Goal: Task Accomplishment & Management: Use online tool/utility

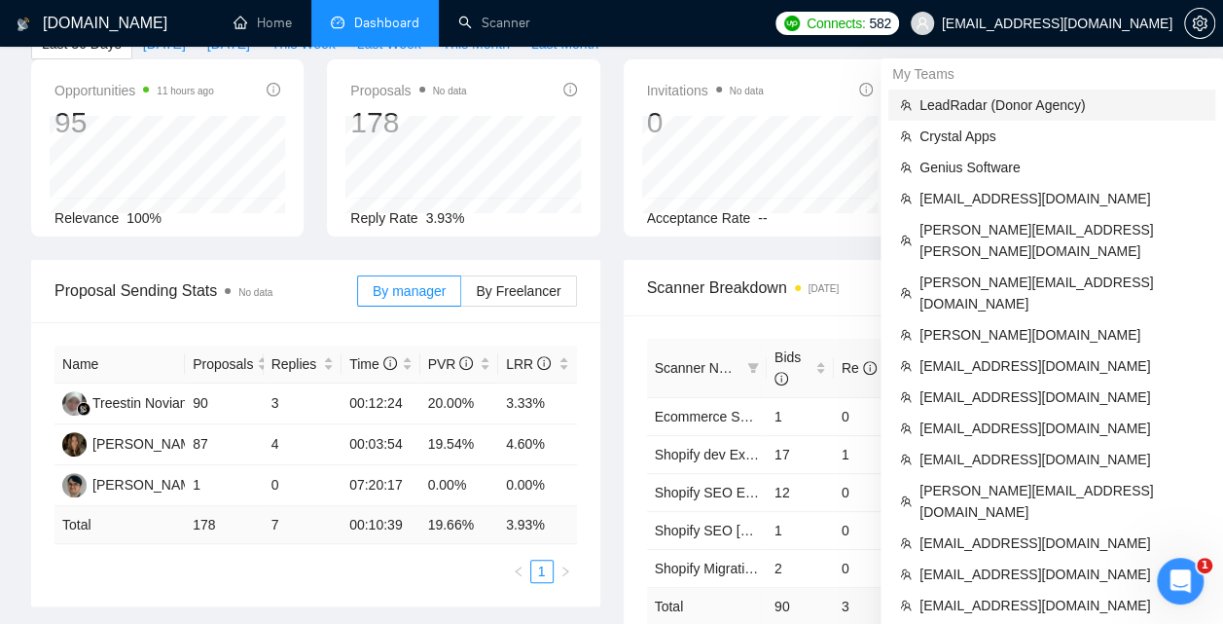
click at [1030, 101] on span "LeadRadar (Donor Agency)" at bounding box center [1061, 104] width 284 height 21
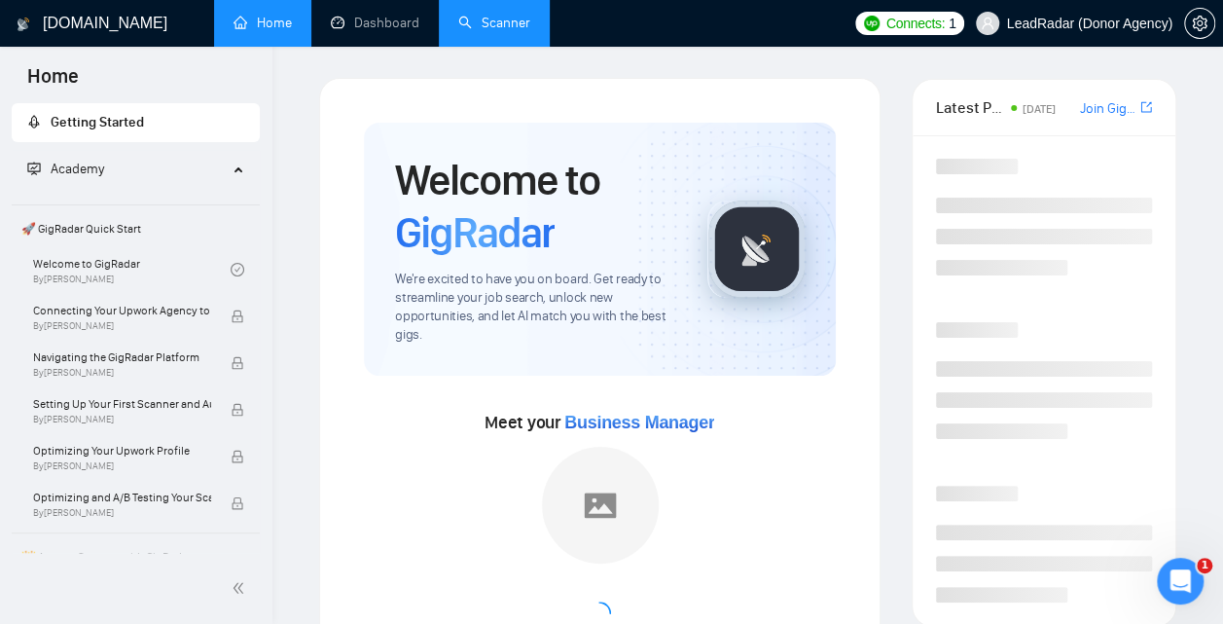
click at [511, 27] on link "Scanner" at bounding box center [494, 23] width 72 height 17
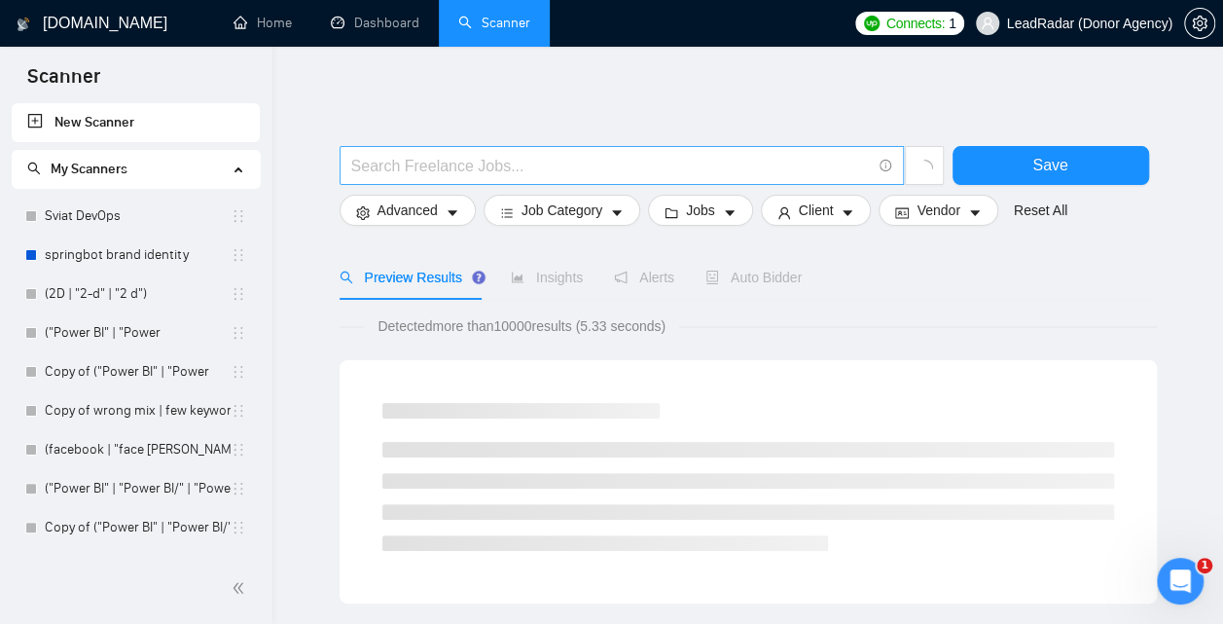
click at [675, 149] on span at bounding box center [621, 165] width 564 height 39
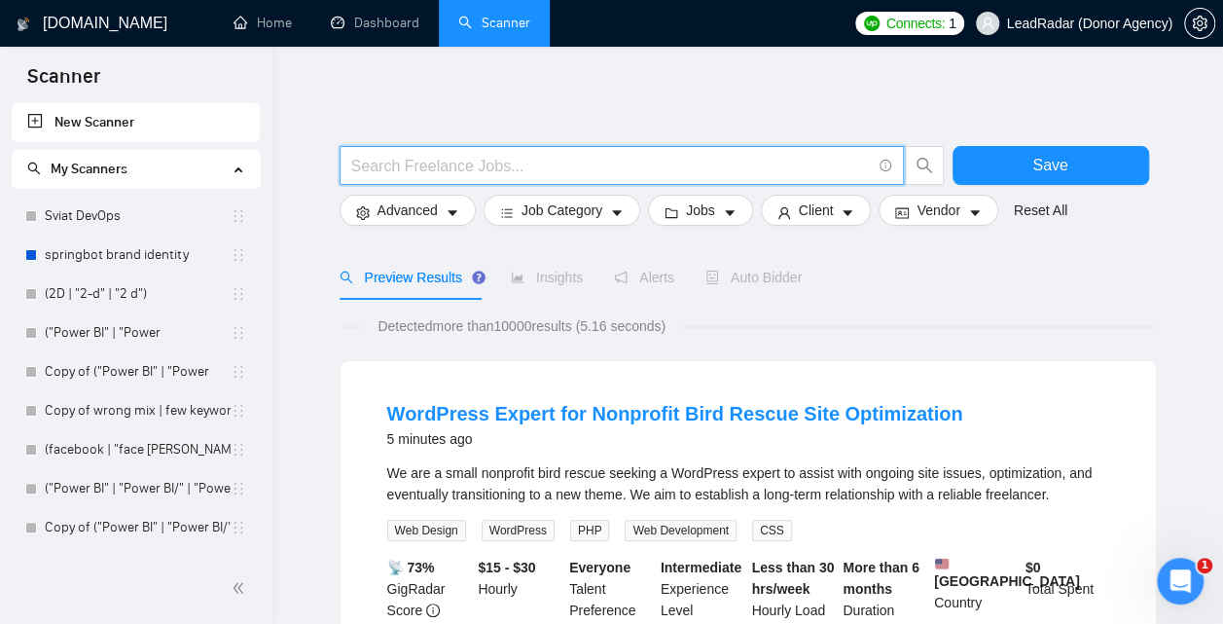
paste input "(((email*) | mail | "e mail" | "e-mail") ((market*) | (campaign*) | automation …"
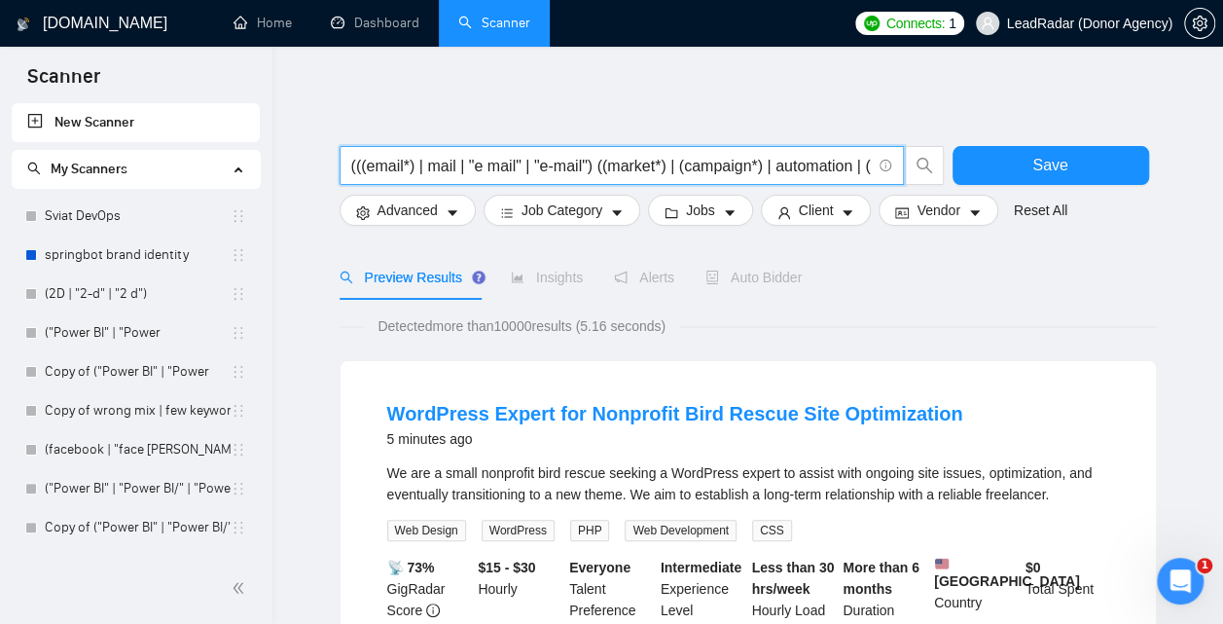
paste input "(((email*) | mail | "e mail" | "e-mail") ((market*) | (campaign*) | automation …"
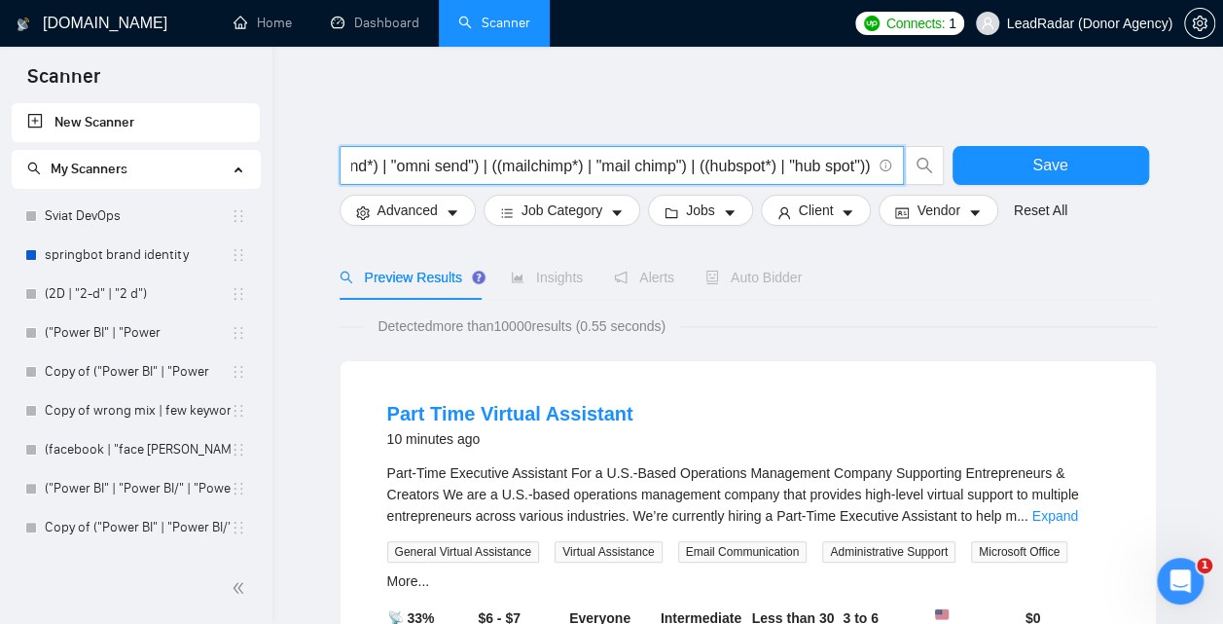
scroll to position [0, 2710]
type input "(((email*) | mail | "e mail" | "e-mail") ((market*) | (campaign*) | automation …"
click at [1075, 518] on link "Expand" at bounding box center [1055, 516] width 46 height 16
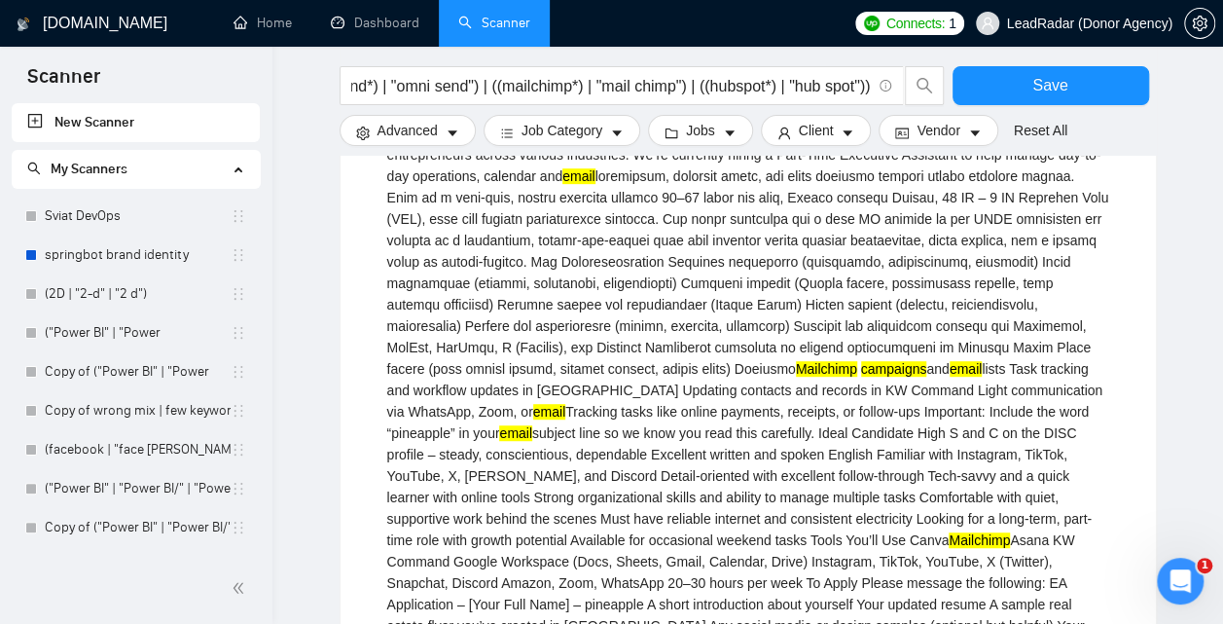
scroll to position [363, 0]
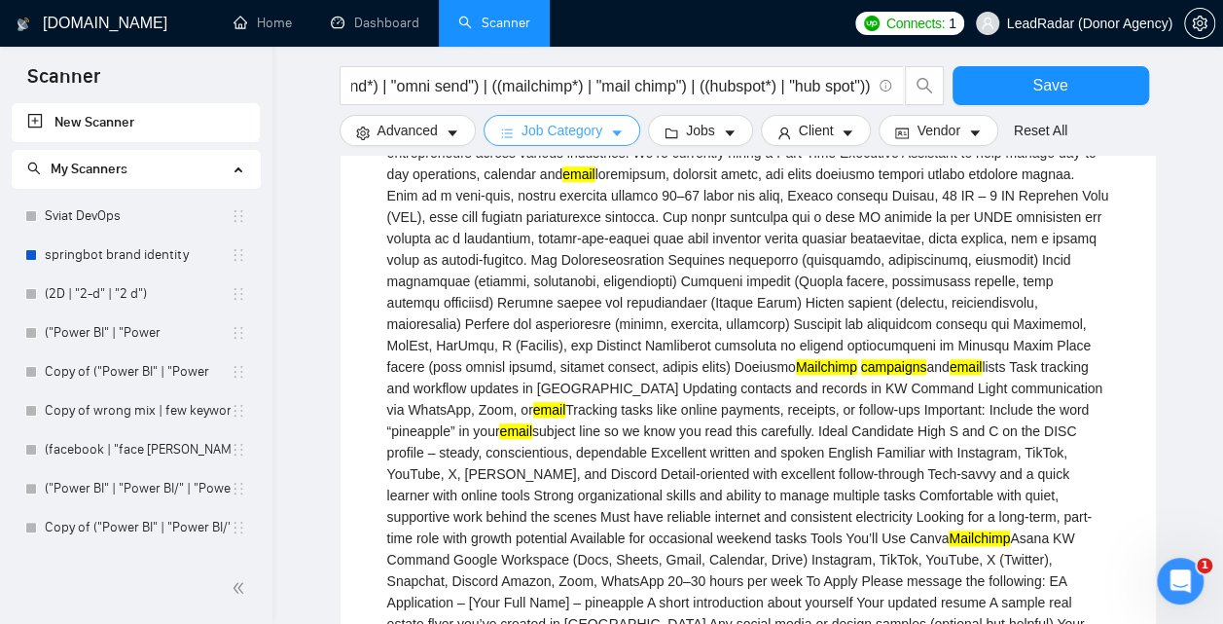
click at [599, 145] on button "Job Category" at bounding box center [561, 130] width 157 height 31
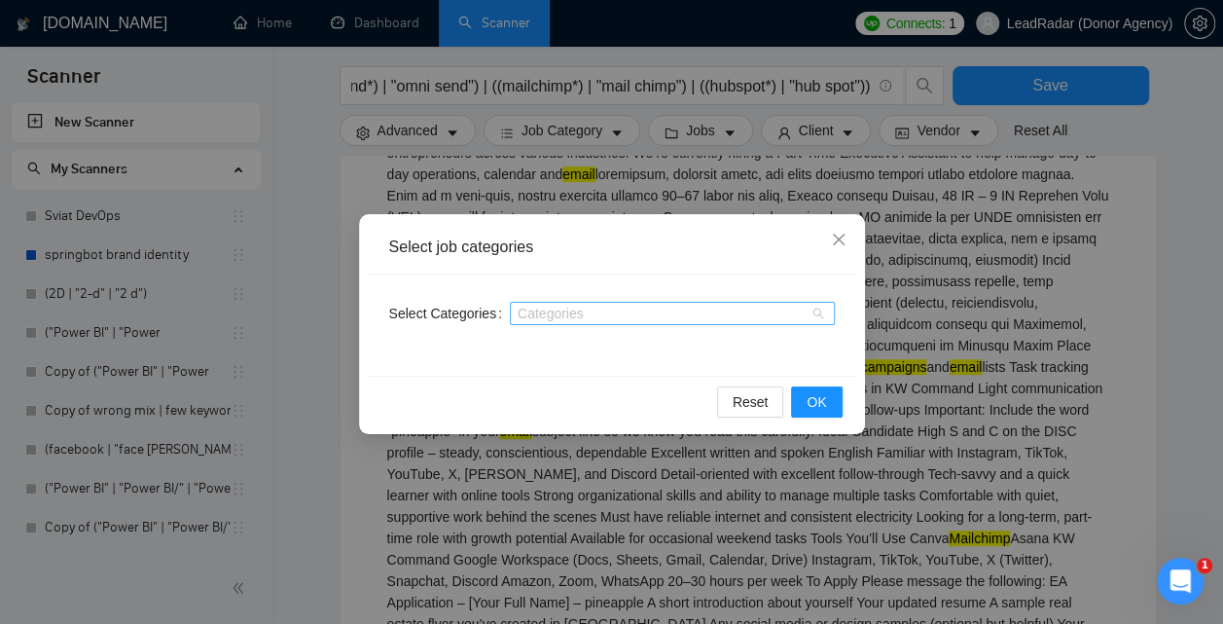
click at [571, 312] on div at bounding box center [663, 313] width 296 height 16
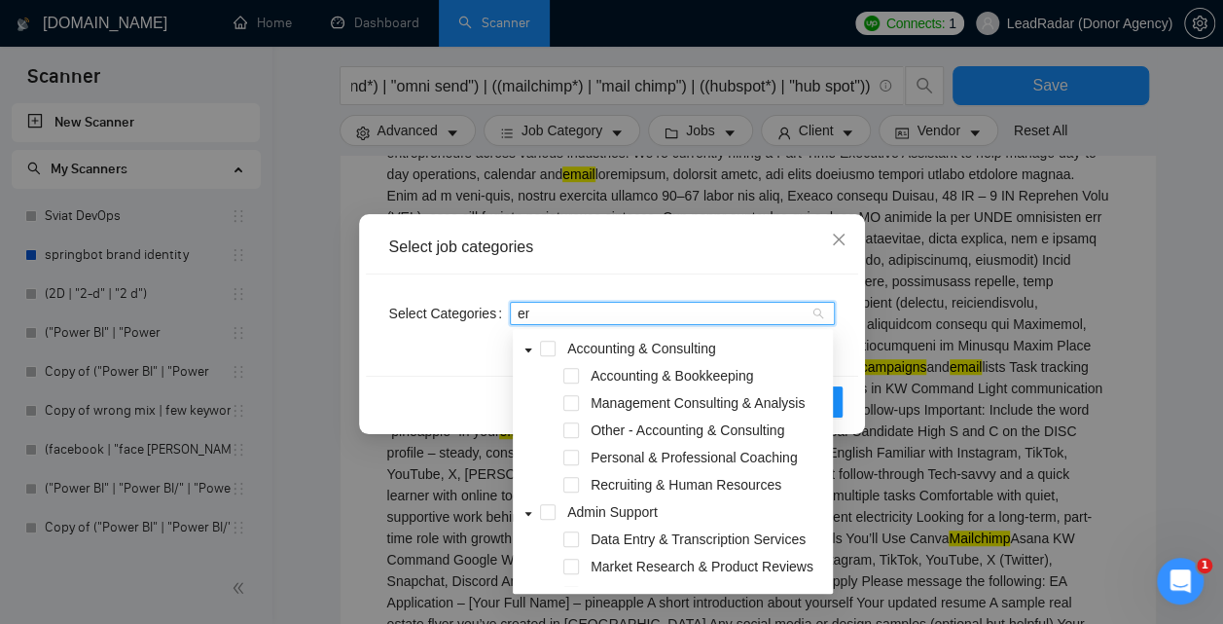
type input "ema"
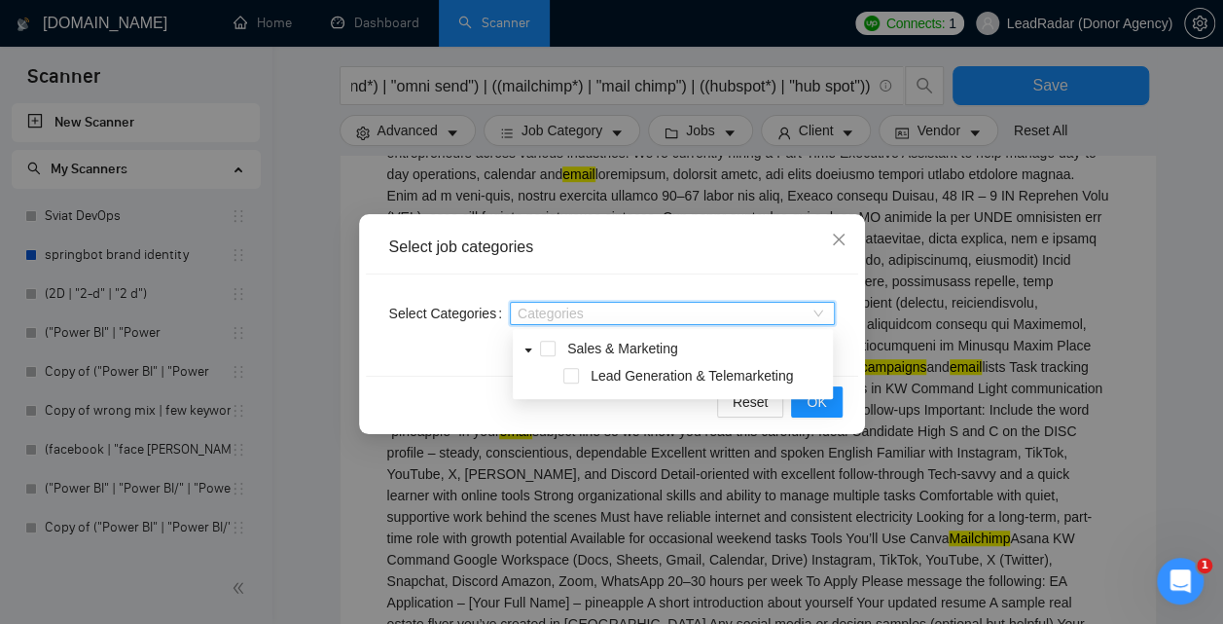
click at [554, 334] on div "Sales & Marketing Lead Generation & Telemarketing" at bounding box center [673, 364] width 320 height 70
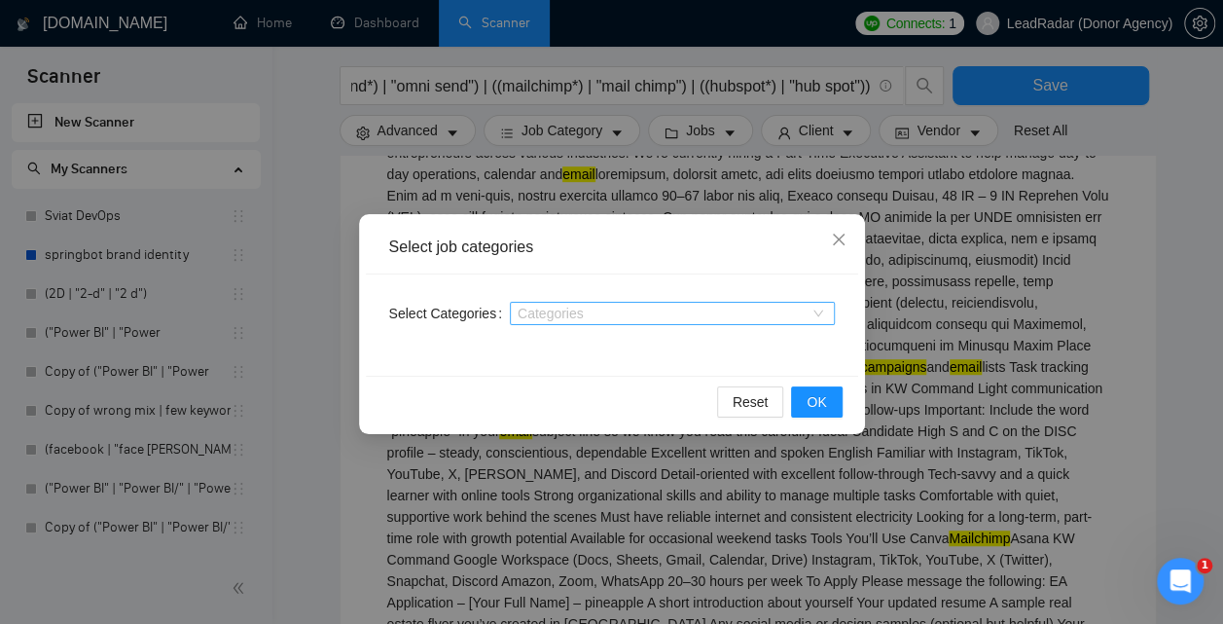
click at [553, 308] on div at bounding box center [663, 313] width 296 height 16
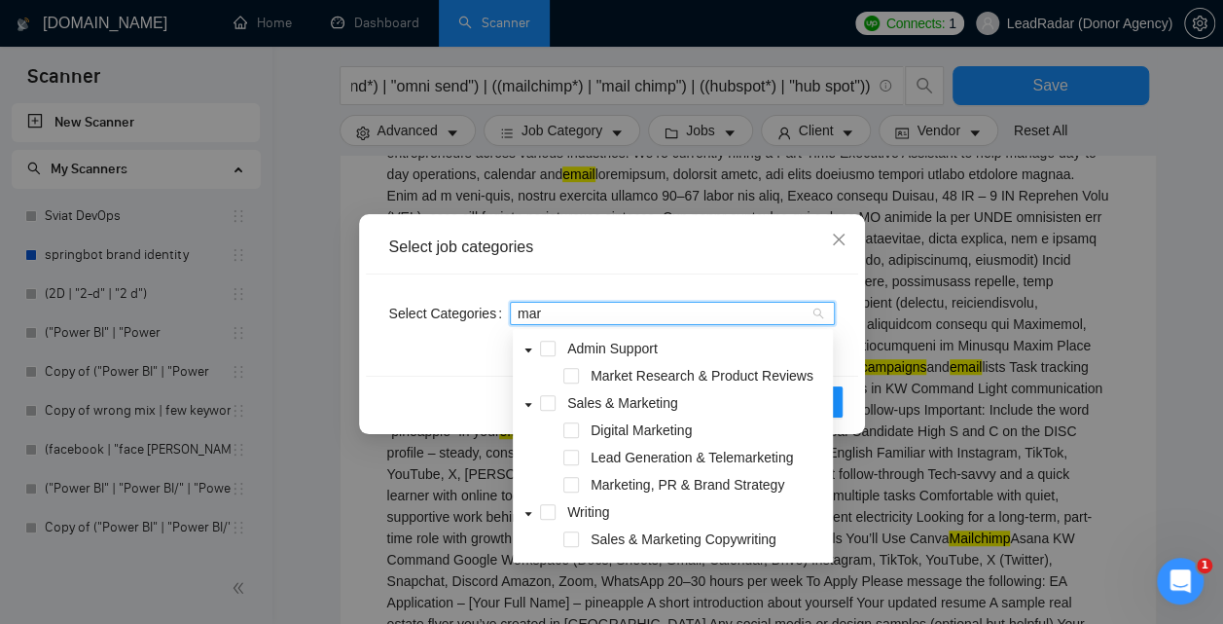
type input "mark"
click at [545, 405] on span at bounding box center [548, 403] width 16 height 16
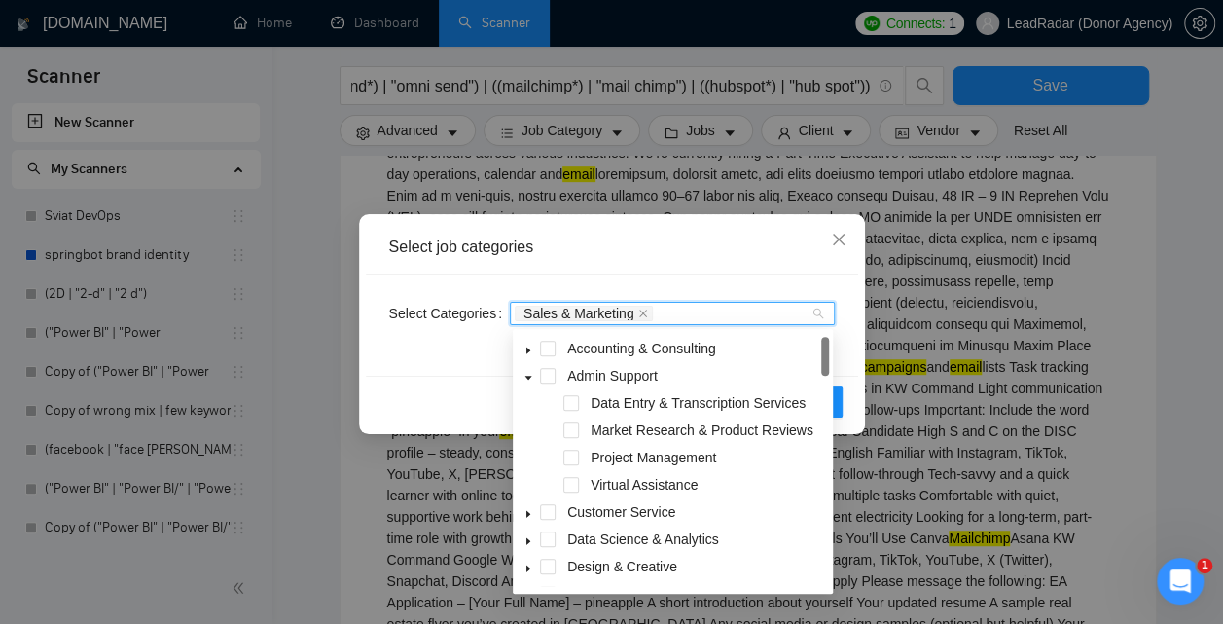
click at [786, 257] on div "Select job categories" at bounding box center [612, 246] width 446 height 21
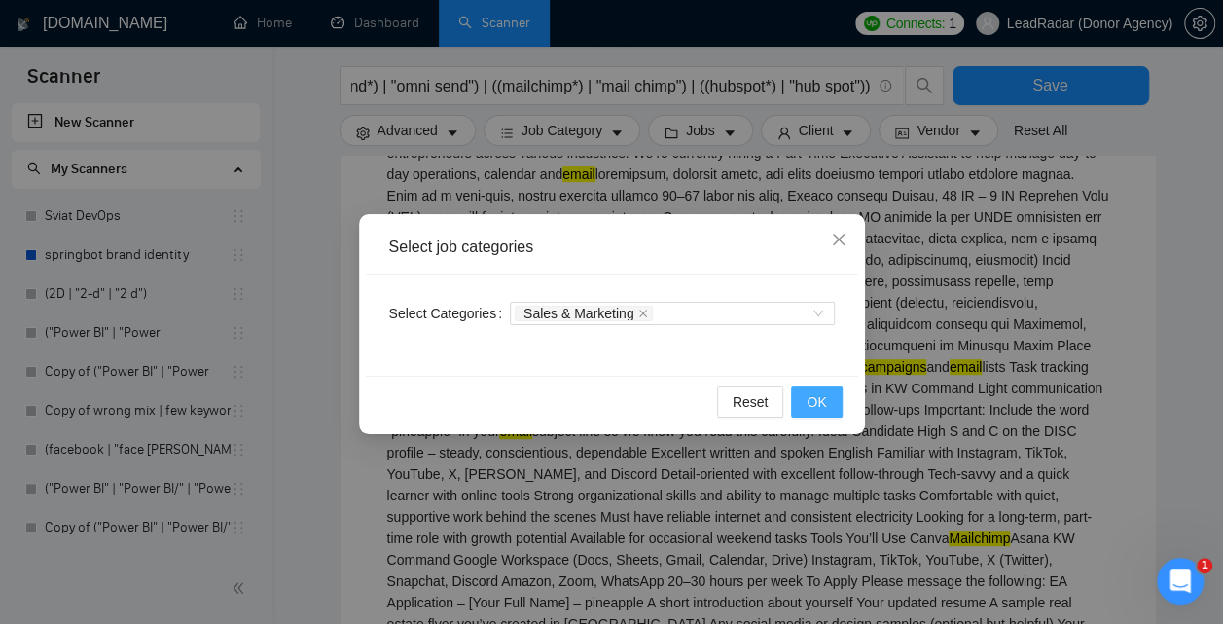
click at [830, 394] on button "OK" at bounding box center [816, 401] width 51 height 31
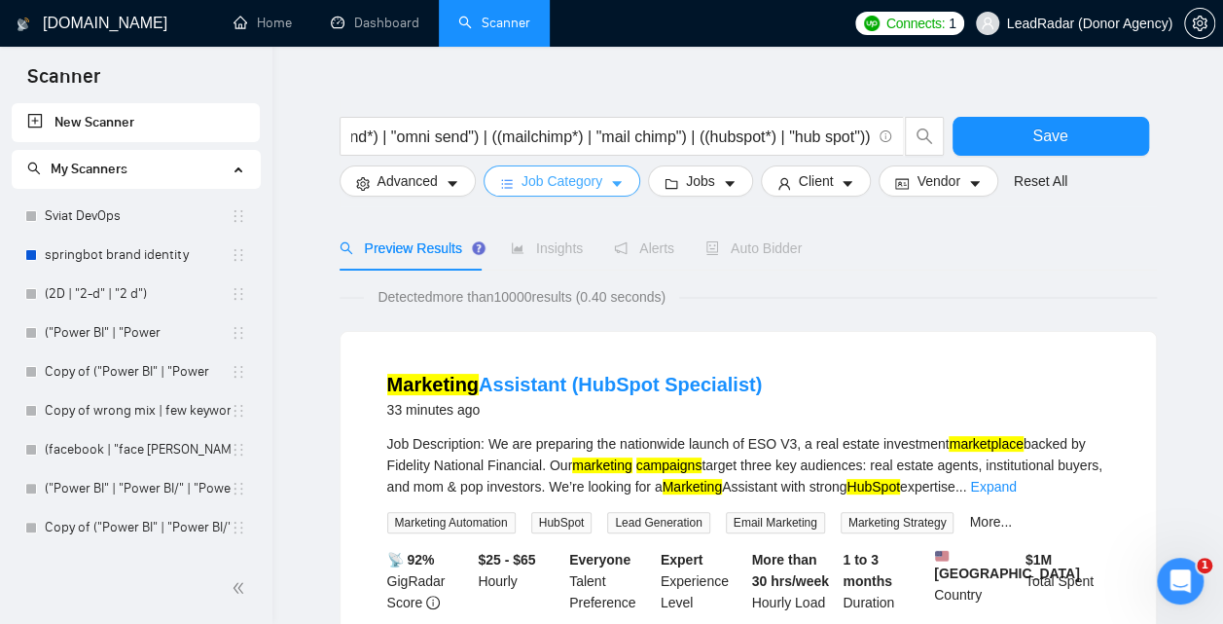
scroll to position [47, 0]
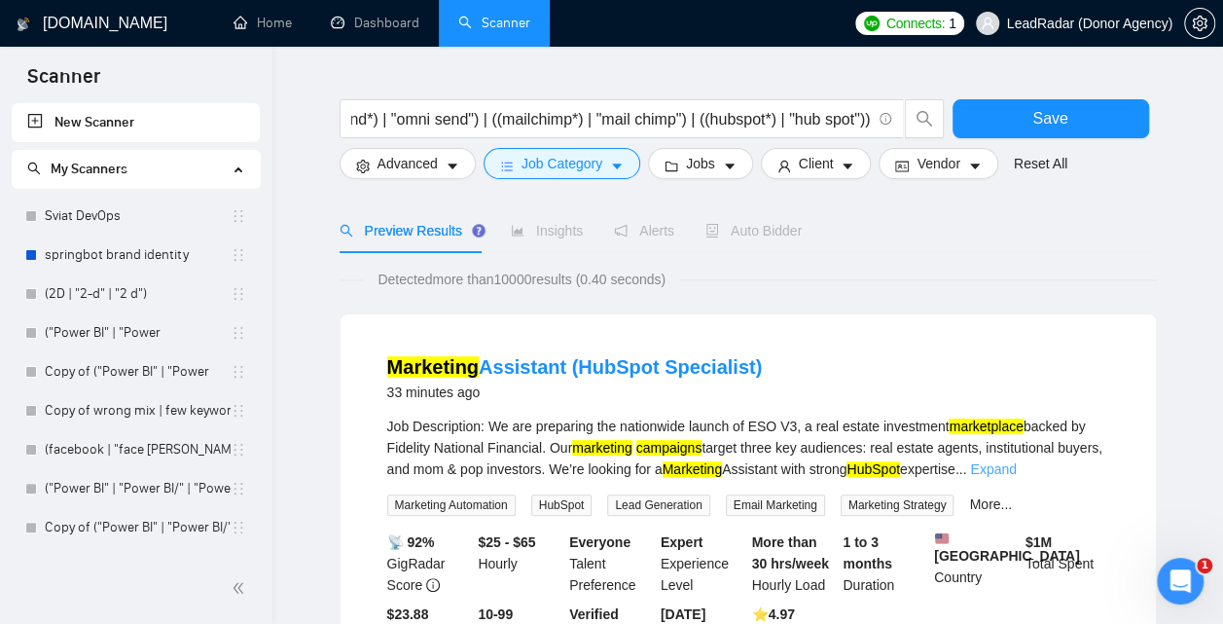
click at [1016, 471] on link "Expand" at bounding box center [993, 469] width 46 height 16
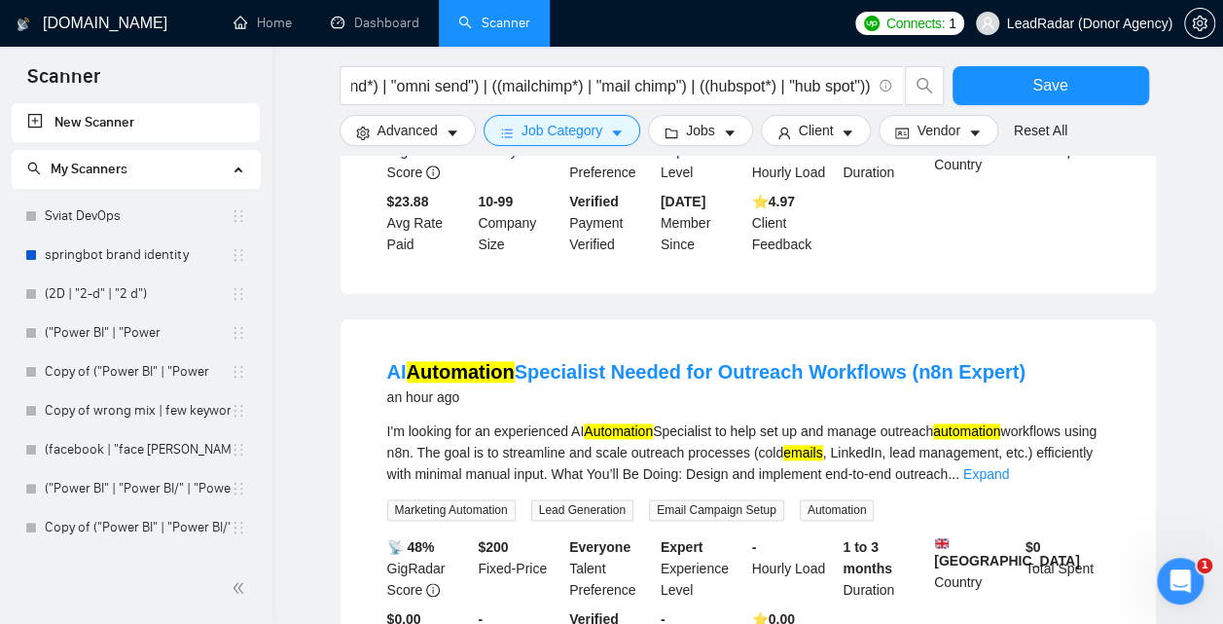
scroll to position [889, 0]
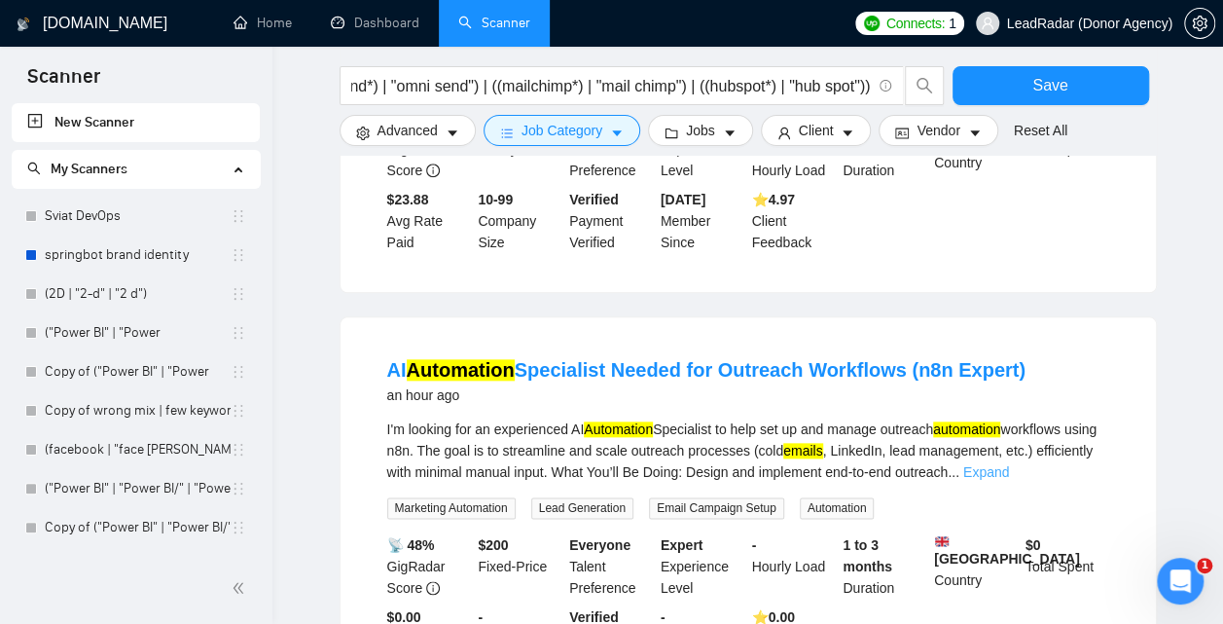
click at [1009, 480] on link "Expand" at bounding box center [986, 472] width 46 height 16
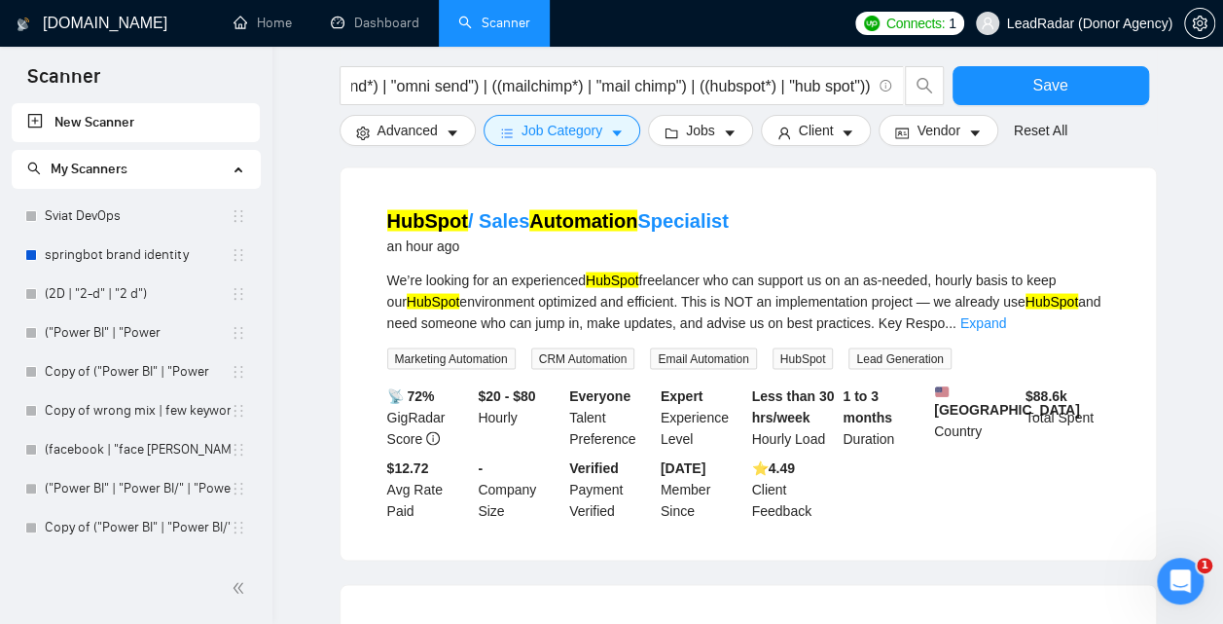
scroll to position [1673, 0]
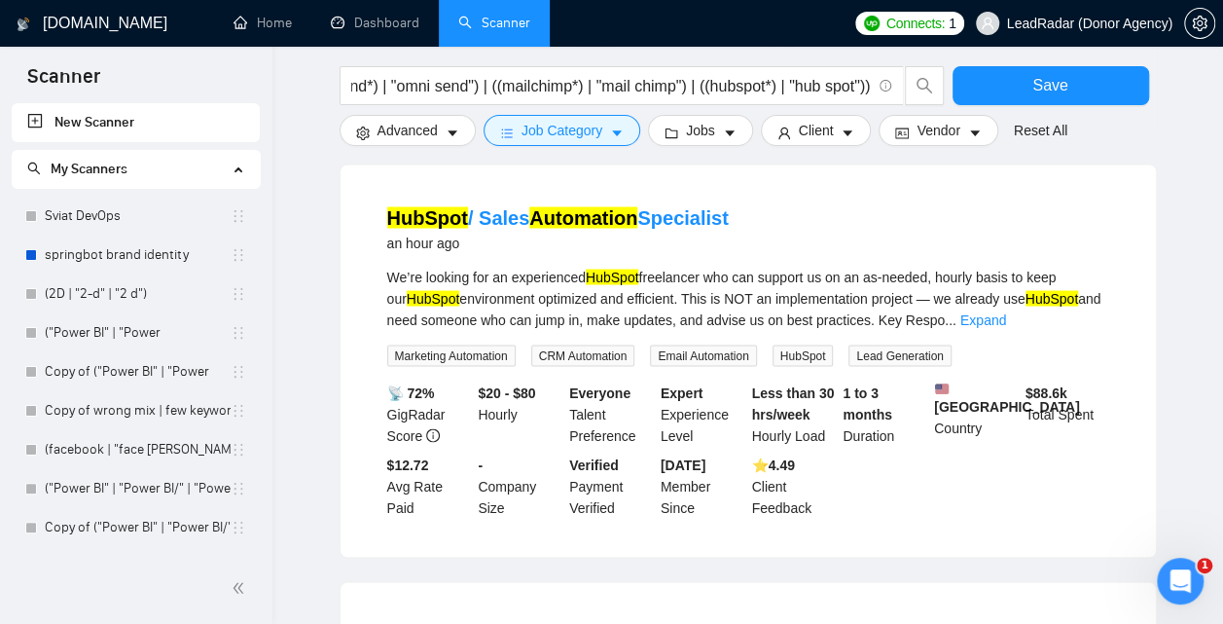
click at [1080, 330] on div "We’re looking for an experienced HubSpot freelancer who can support us on an as…" at bounding box center [748, 298] width 722 height 64
click at [1006, 327] on link "Expand" at bounding box center [983, 319] width 46 height 16
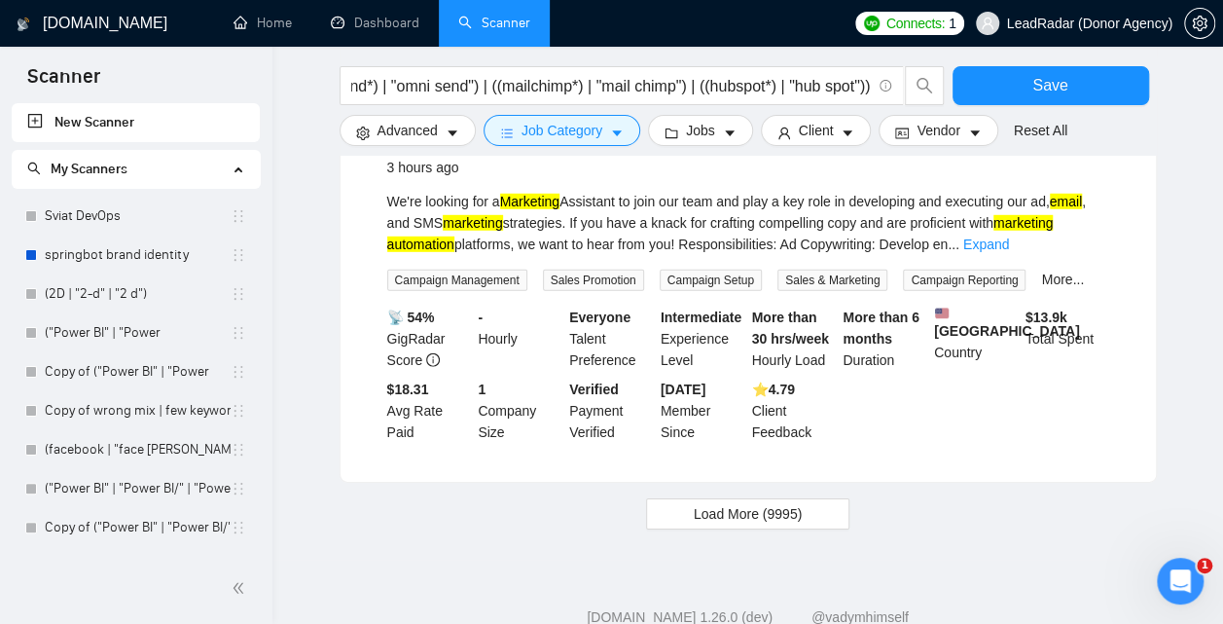
scroll to position [2874, 0]
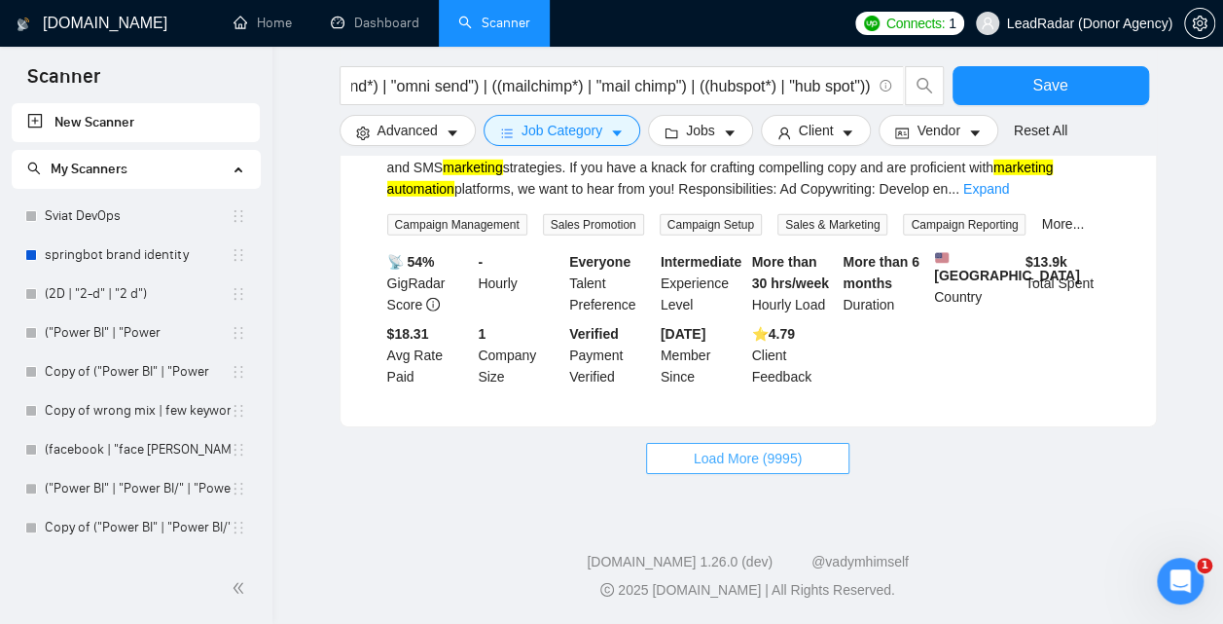
click at [710, 471] on button "Load More (9995)" at bounding box center [747, 458] width 203 height 31
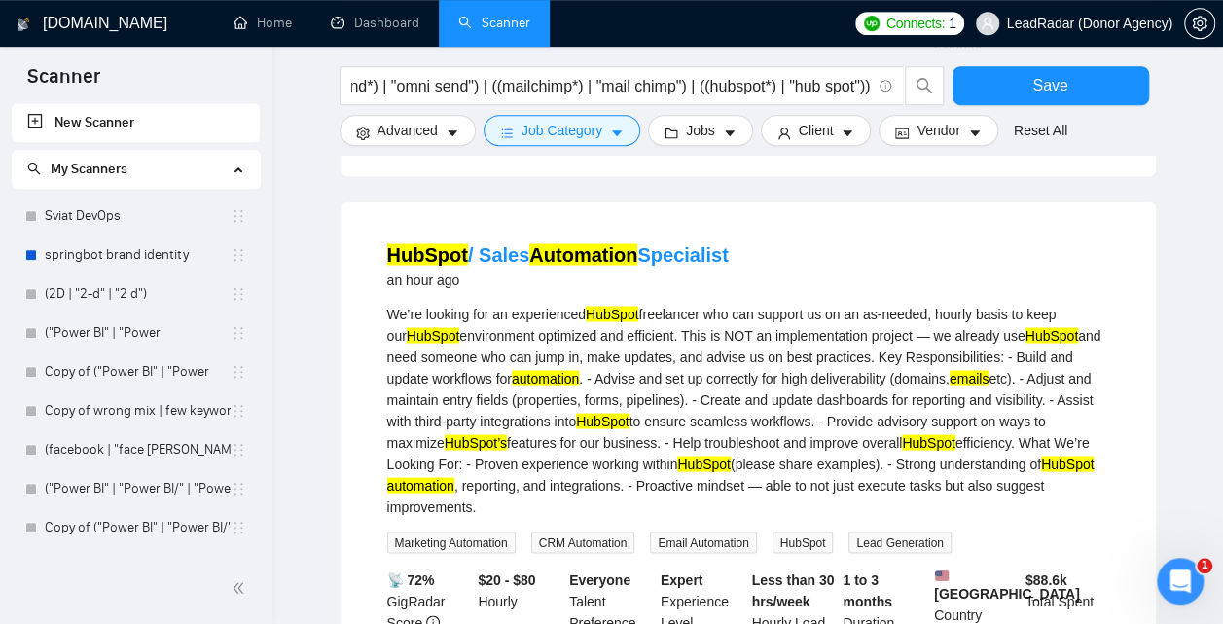
scroll to position [1646, 0]
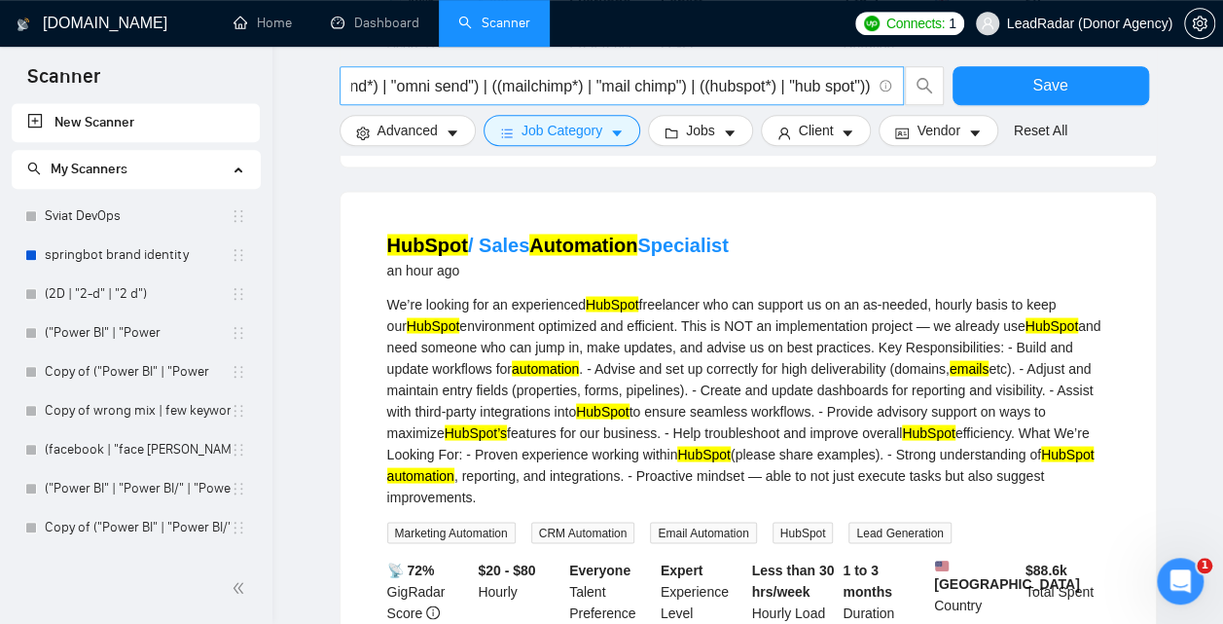
click at [664, 76] on input "(((email*) | mail | "e mail" | "e-mail") ((market*) | (campaign*) | automation …" at bounding box center [610, 86] width 519 height 24
